Goal: Task Accomplishment & Management: Manage account settings

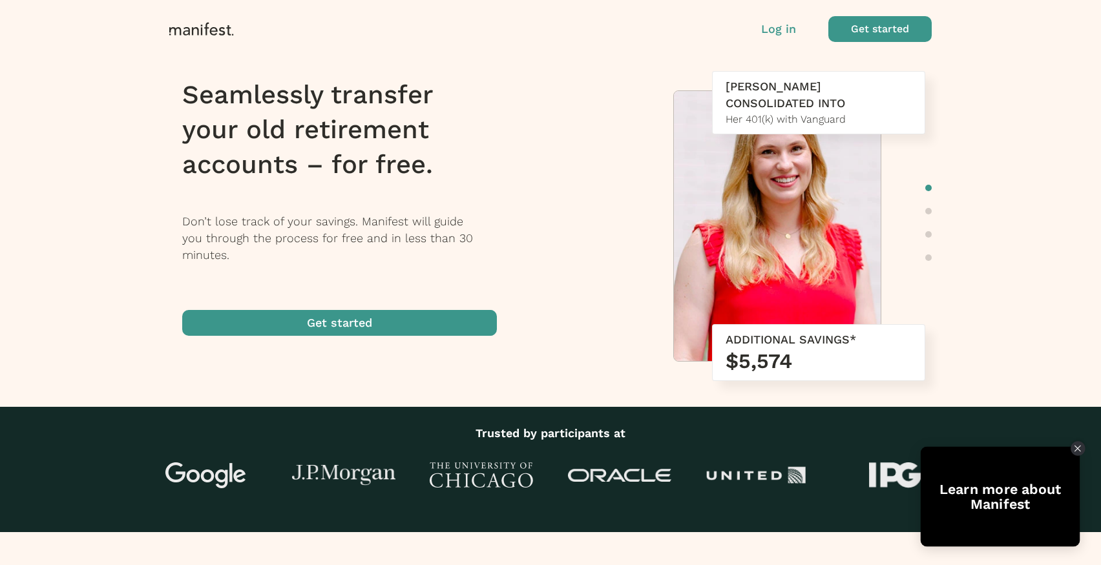
click at [1075, 448] on icon "Close Tolstoy widget" at bounding box center [1077, 448] width 7 height 6
click at [779, 32] on p "Log in" at bounding box center [778, 29] width 35 height 17
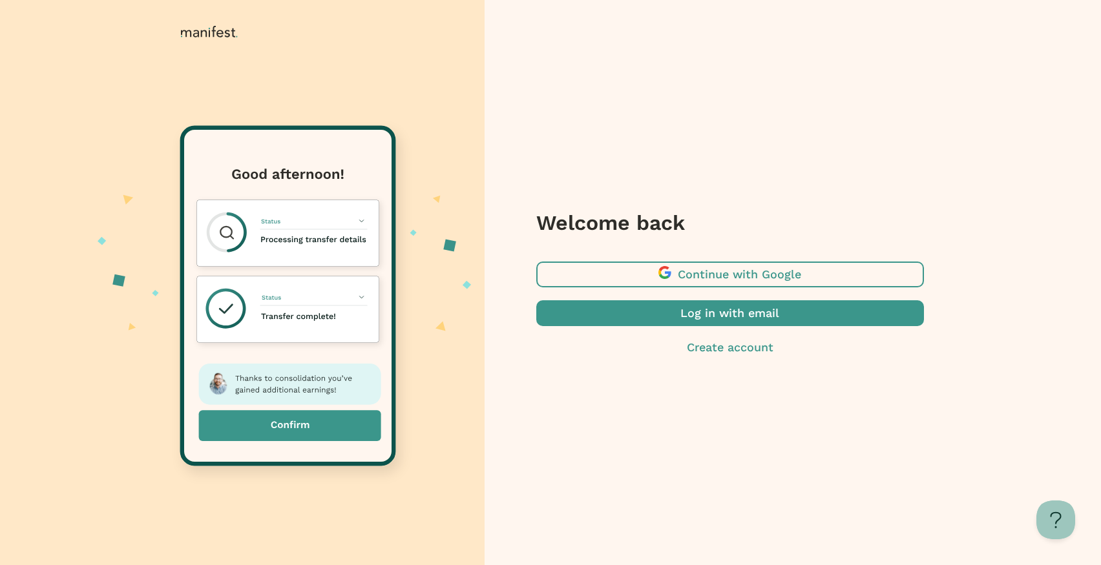
click at [735, 315] on span "button" at bounding box center [730, 313] width 388 height 26
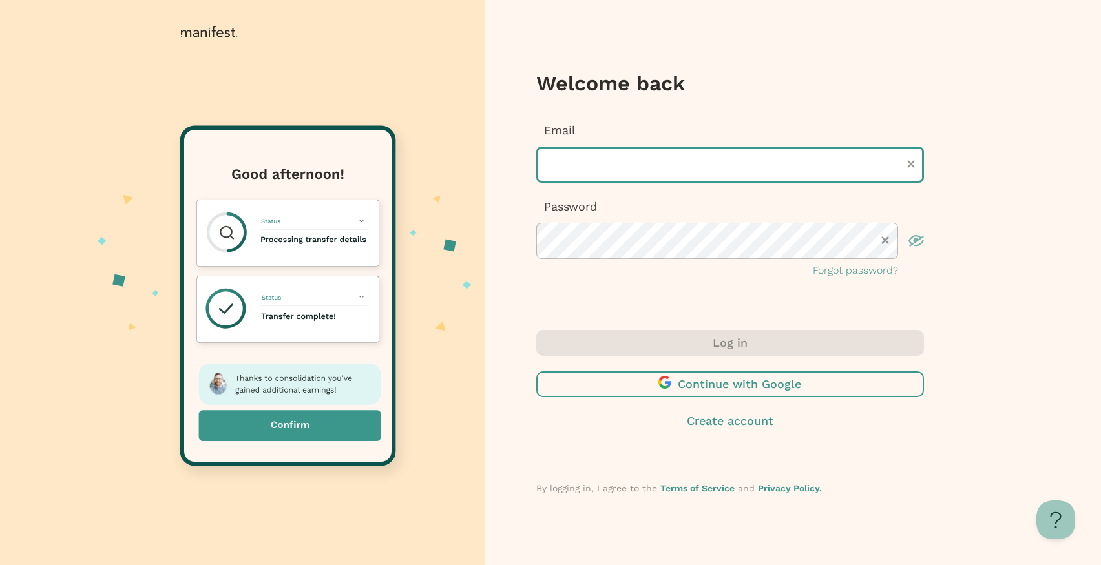
click at [703, 148] on input "text" at bounding box center [730, 165] width 388 height 36
click at [0, 565] on com-1password-button at bounding box center [0, 565] width 0 height 0
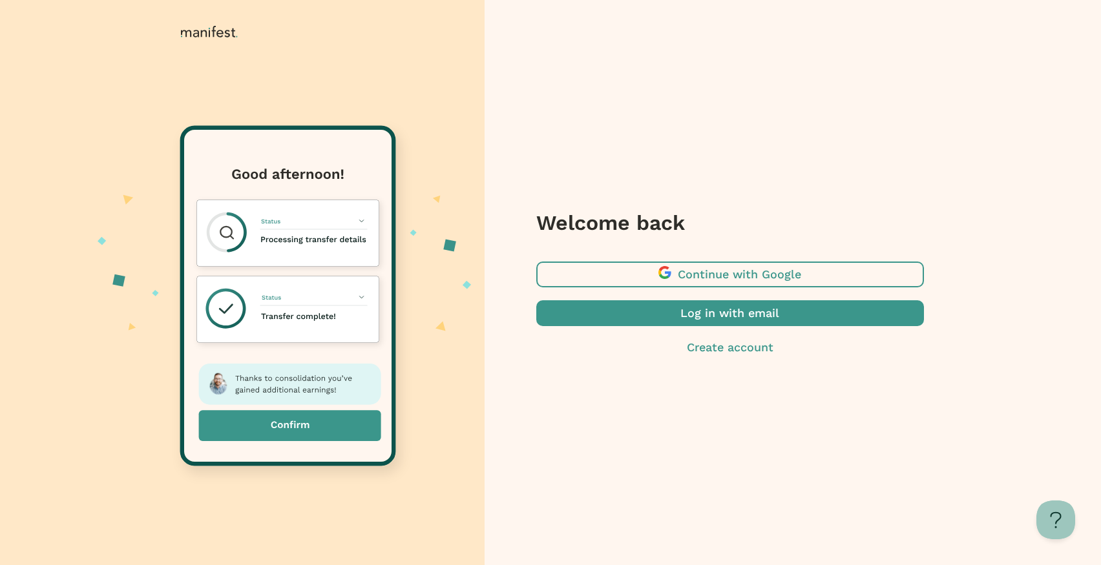
click at [693, 401] on div "Welcome back Continue with Google Log in with email Create account" at bounding box center [729, 282] width 488 height 565
click at [734, 310] on span "button" at bounding box center [730, 313] width 388 height 26
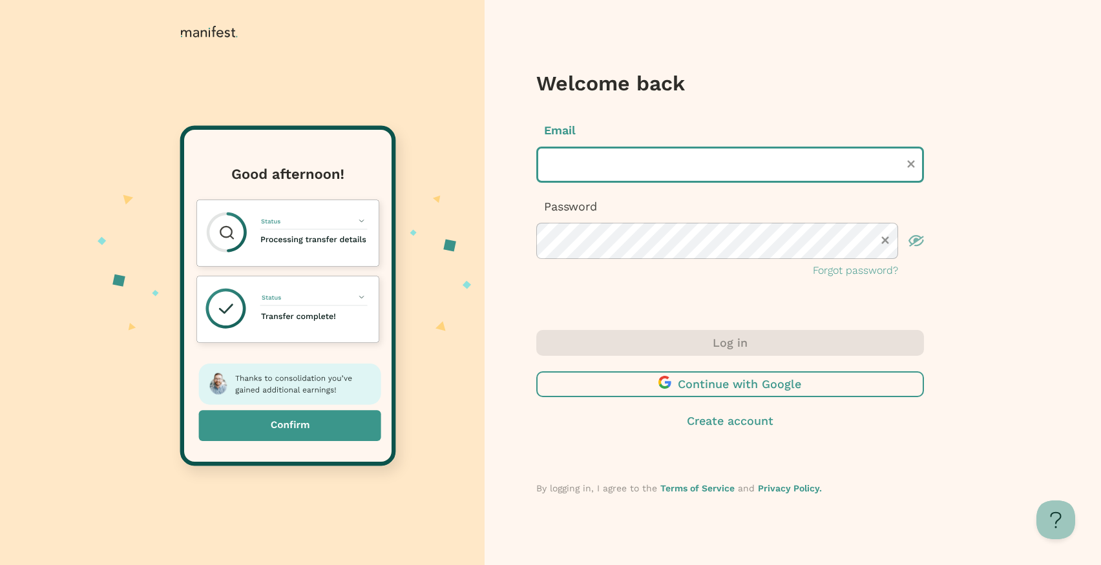
click at [643, 159] on input "text" at bounding box center [730, 165] width 388 height 36
click at [0, 565] on com-1password-button at bounding box center [0, 565] width 0 height 0
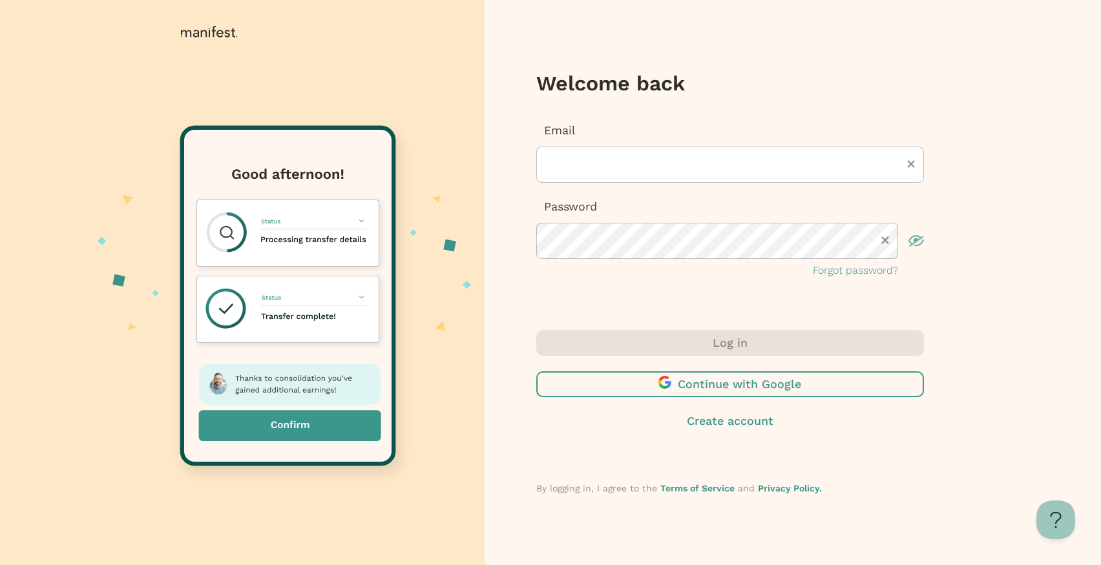
click at [992, 185] on div "Welcome back Email Password Forgot password? Log in Continue with Google Create…" at bounding box center [550, 282] width 1101 height 565
click at [196, 36] on icon at bounding box center [209, 32] width 57 height 12
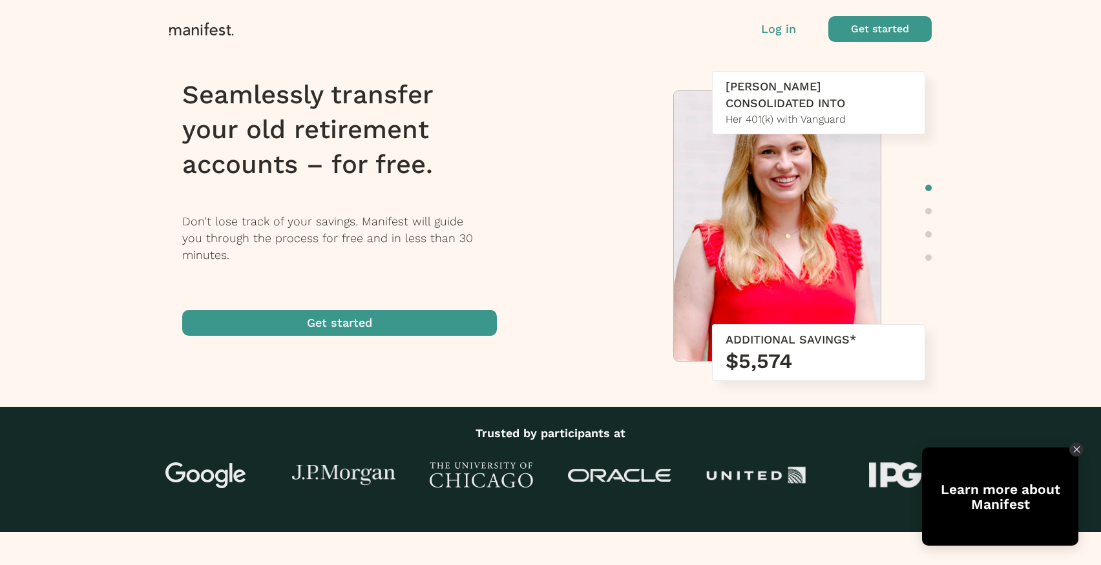
click at [789, 28] on p "Log in" at bounding box center [778, 29] width 35 height 17
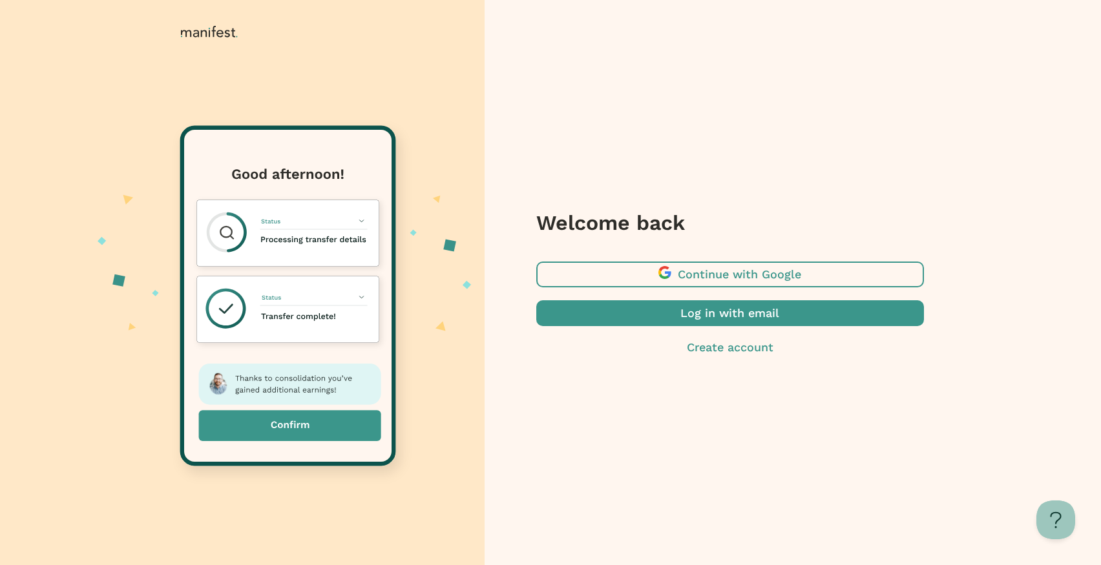
click at [724, 277] on span "button" at bounding box center [730, 275] width 388 height 26
